Goal: Communication & Community: Answer question/provide support

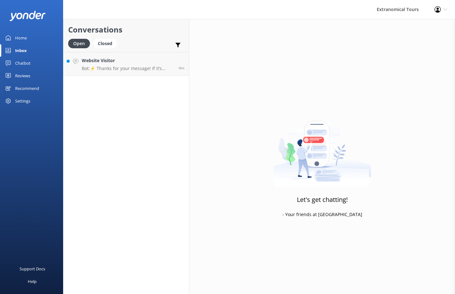
click at [147, 62] on h4 "Website Visitor" at bounding box center [128, 60] width 92 height 7
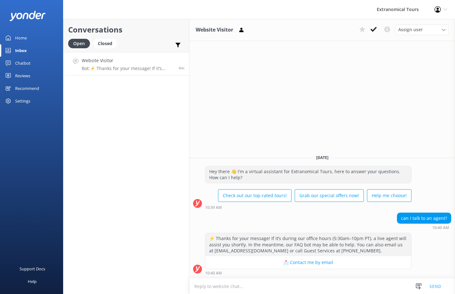
click at [261, 283] on textarea at bounding box center [322, 285] width 266 height 15
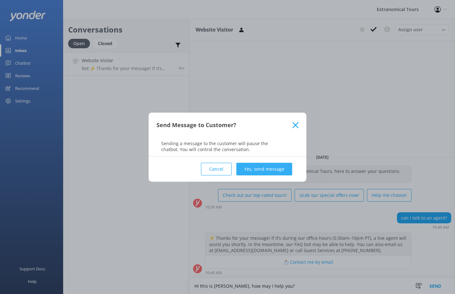
type textarea "Hi this is [PERSON_NAME], how may I help you?"
click at [267, 170] on button "Yes, send message" at bounding box center [264, 169] width 56 height 13
